Goal: Task Accomplishment & Management: Use online tool/utility

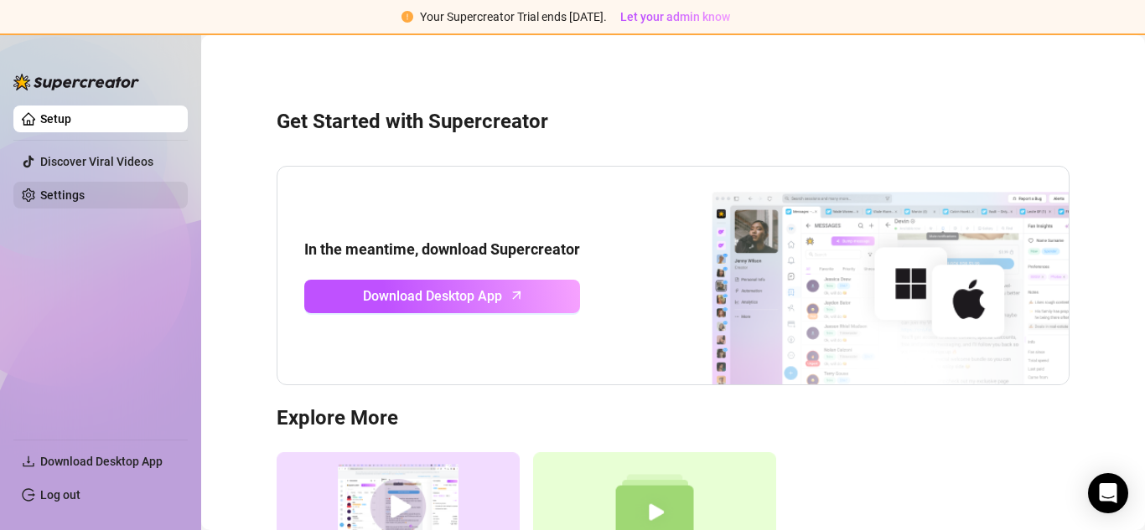
click at [85, 199] on link "Settings" at bounding box center [62, 195] width 44 height 13
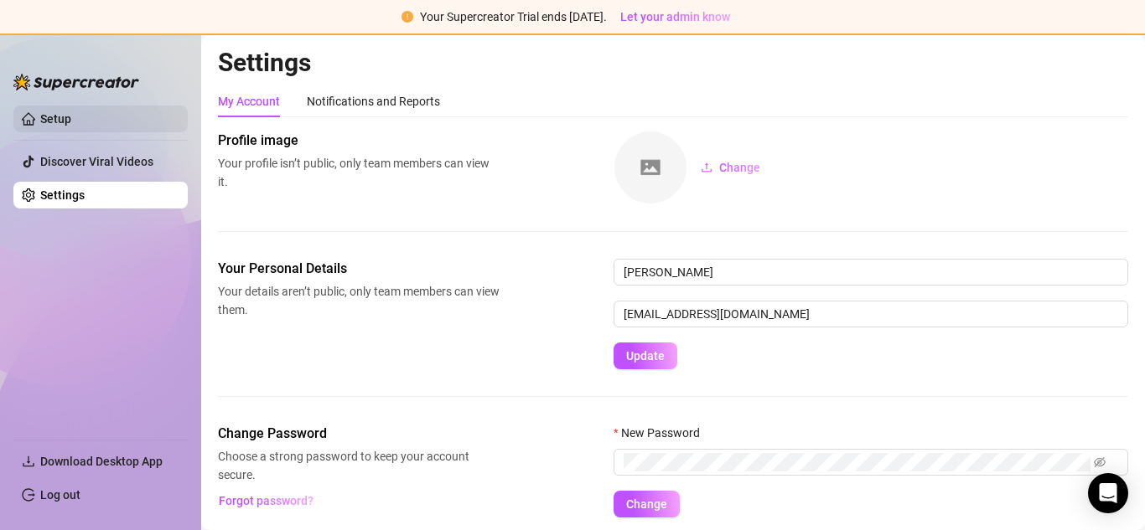
click at [71, 125] on link "Setup" at bounding box center [55, 118] width 31 height 13
